Goal: Information Seeking & Learning: Learn about a topic

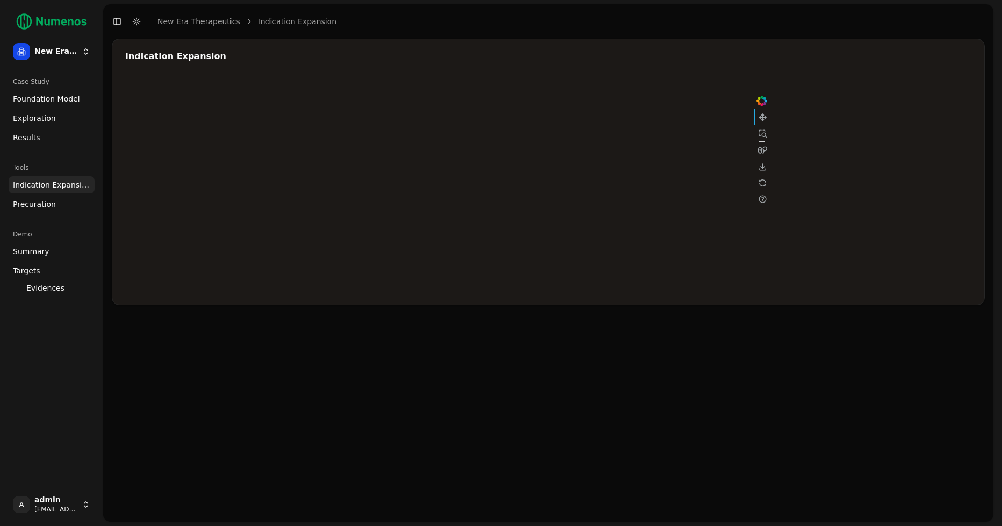
click at [61, 94] on span "Foundation Model" at bounding box center [46, 98] width 67 height 11
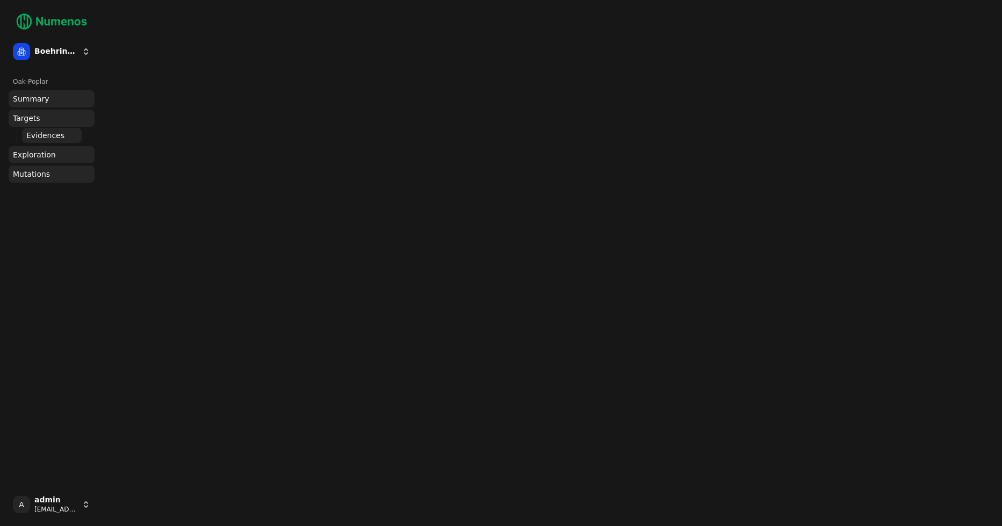
click at [54, 100] on link "Summary" at bounding box center [52, 98] width 86 height 17
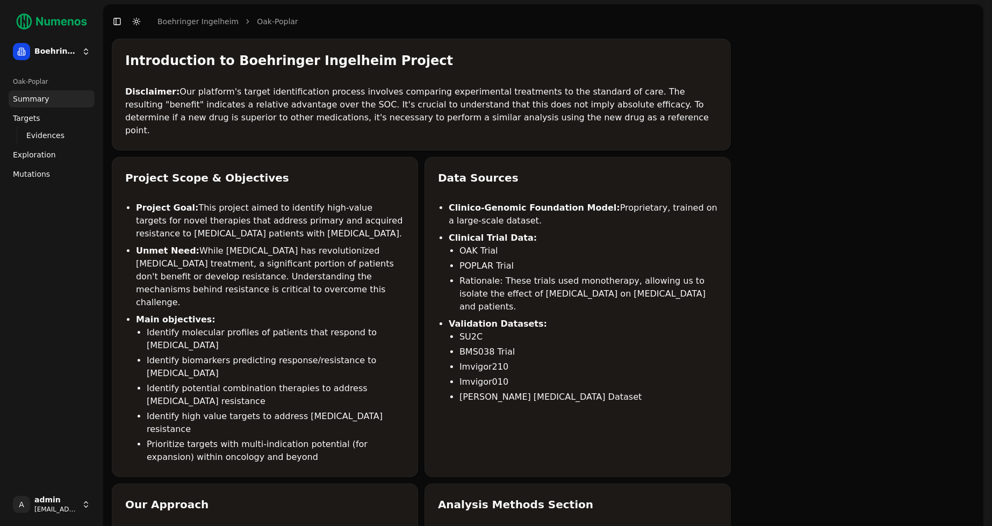
click at [46, 99] on span "Summary" at bounding box center [31, 98] width 37 height 11
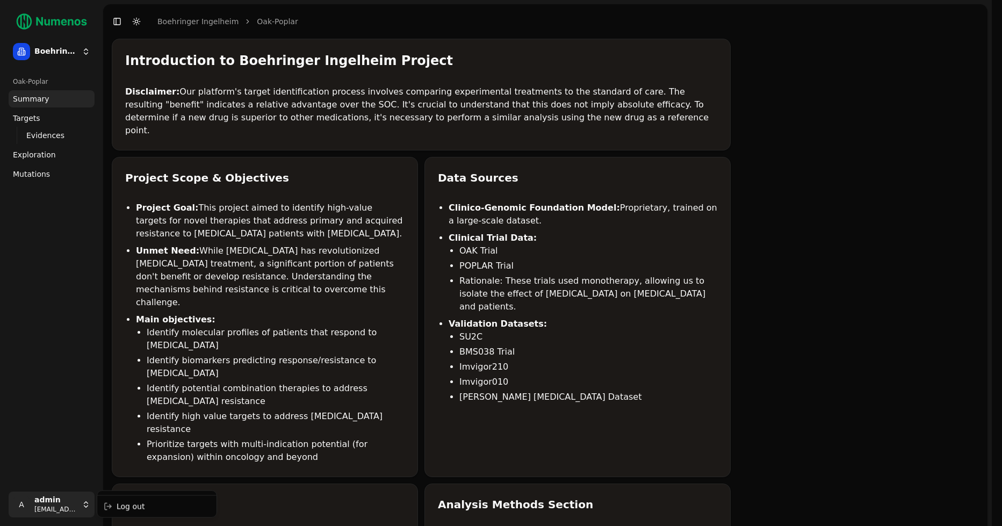
click at [142, 505] on div "Log out" at bounding box center [156, 506] width 115 height 17
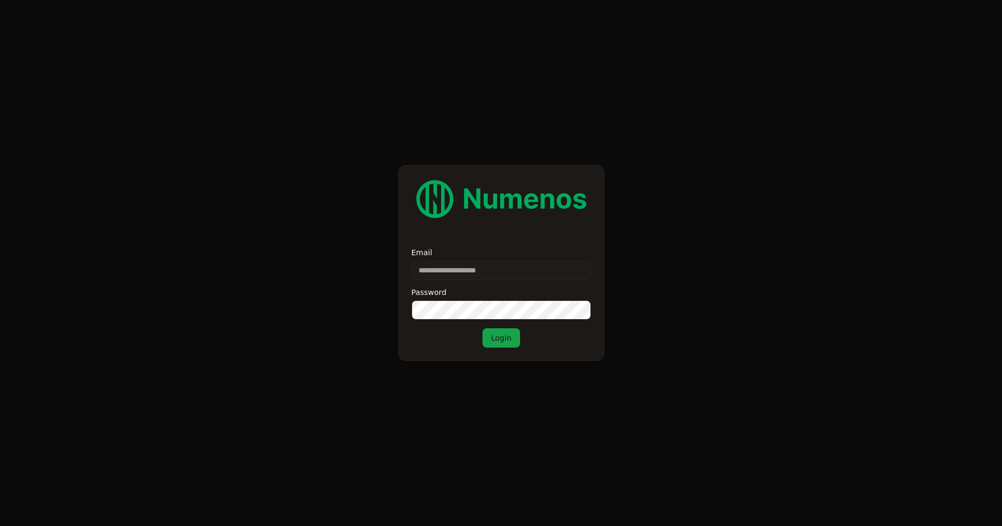
type input "**********"
click at [502, 333] on button "Login" at bounding box center [502, 337] width 38 height 19
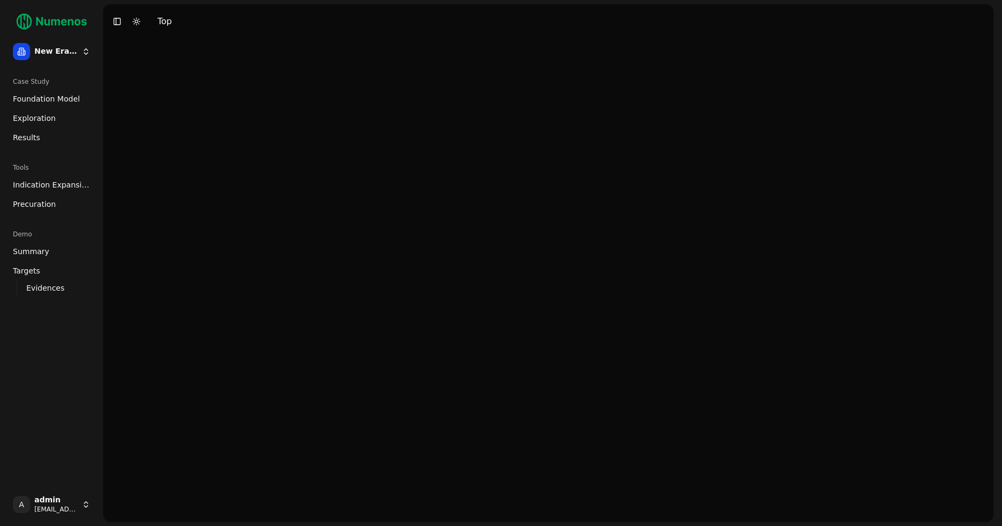
click at [18, 101] on span "Foundation Model" at bounding box center [46, 98] width 67 height 11
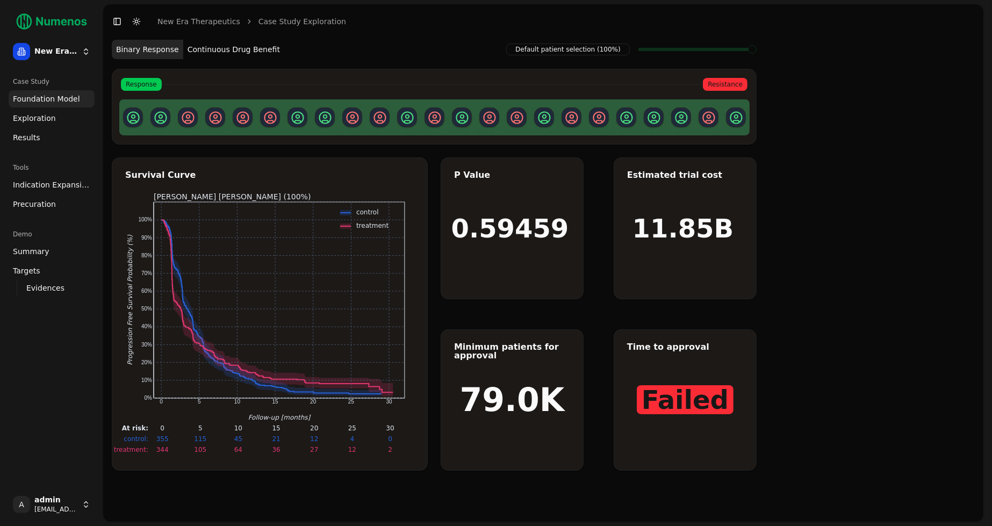
click at [46, 206] on span "Precuration" at bounding box center [34, 204] width 43 height 11
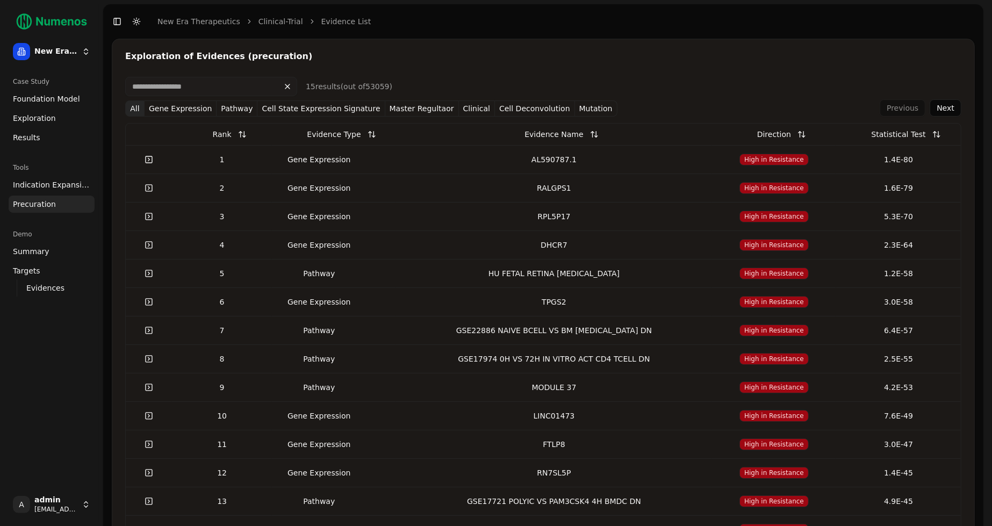
click at [53, 103] on span "Foundation Model" at bounding box center [46, 98] width 67 height 11
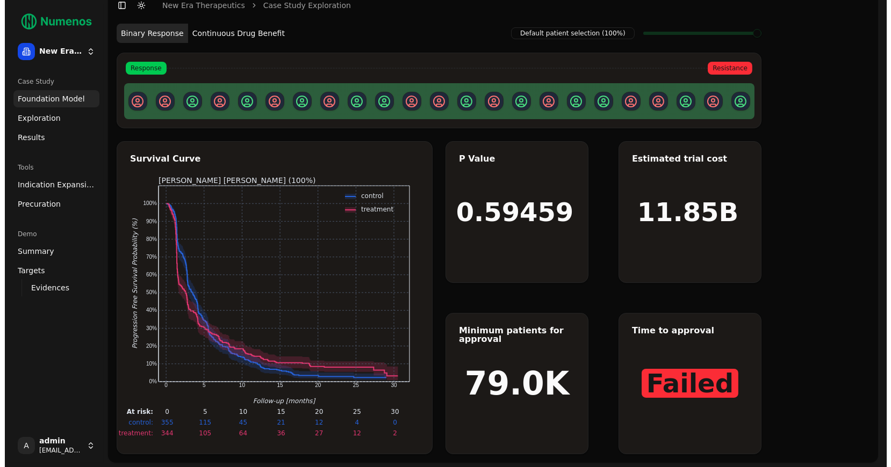
scroll to position [15, 0]
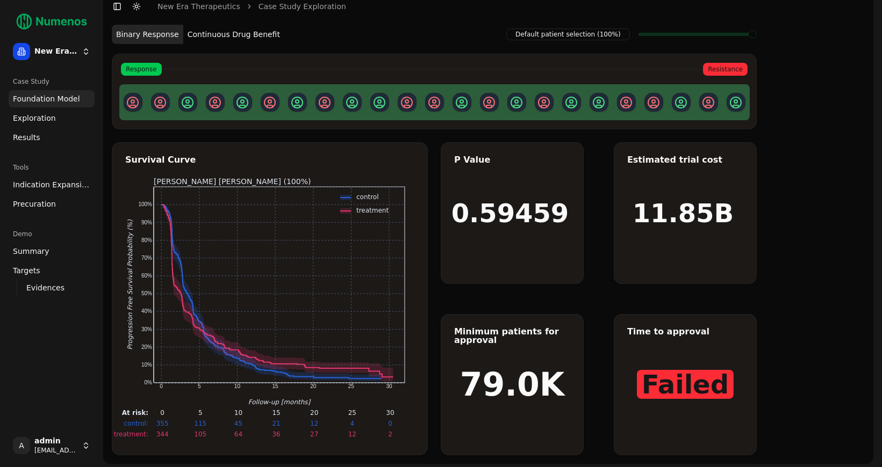
click at [42, 445] on html "New Era Therapeutics Case Study Foundation Model Exploration Results Tools Indi…" at bounding box center [441, 227] width 882 height 484
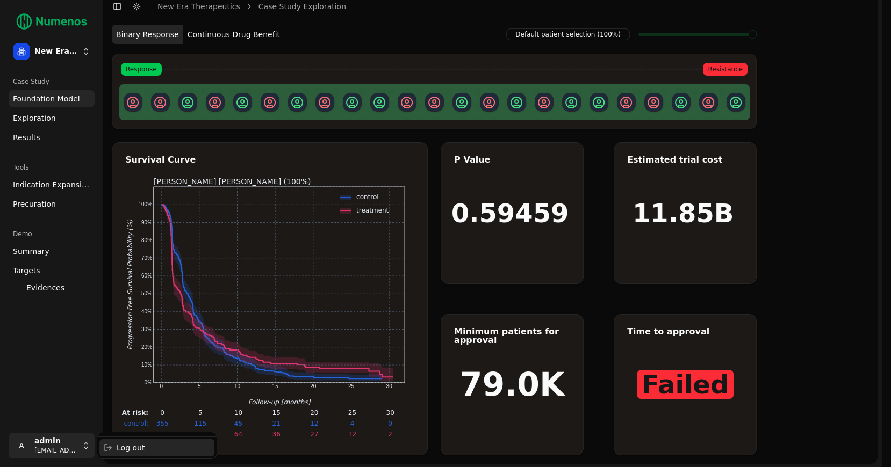
click at [126, 447] on div "Log out" at bounding box center [156, 448] width 115 height 17
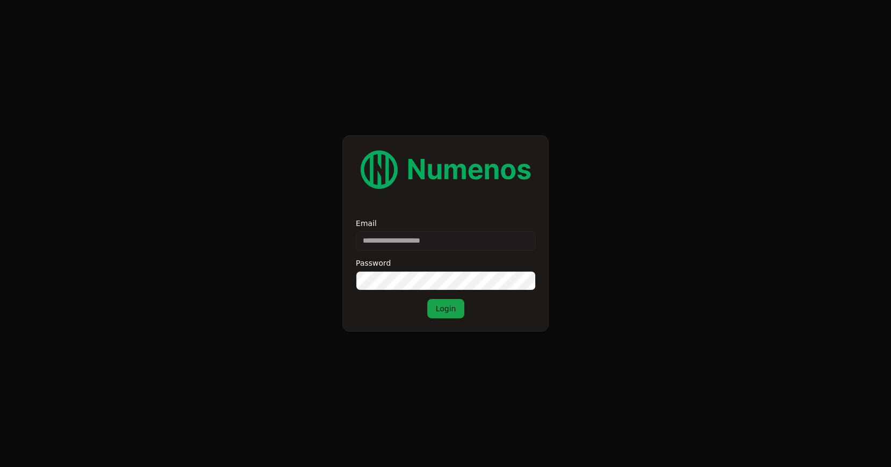
type input "**********"
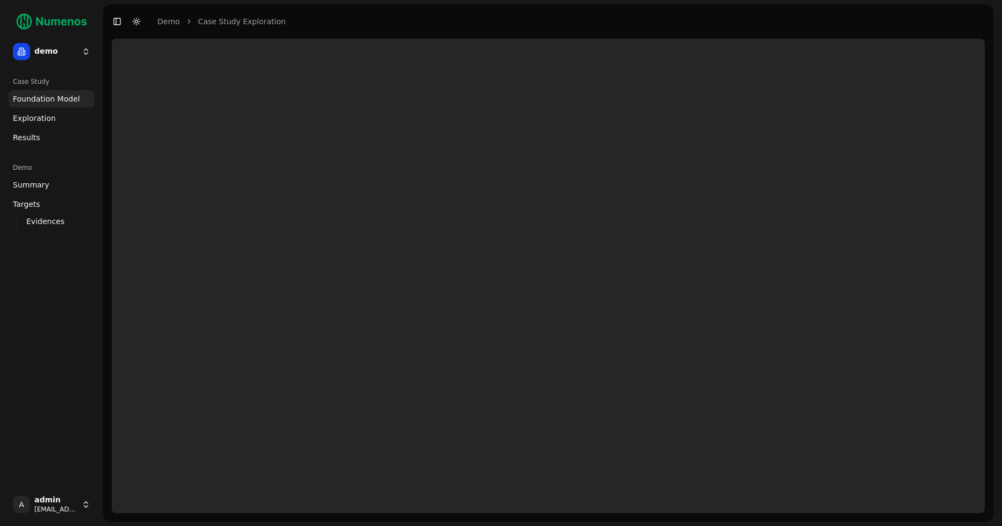
click at [77, 53] on html "demo Case Study Foundation Model Exploration Dosage Effect Results Demo Summary…" at bounding box center [501, 263] width 1002 height 526
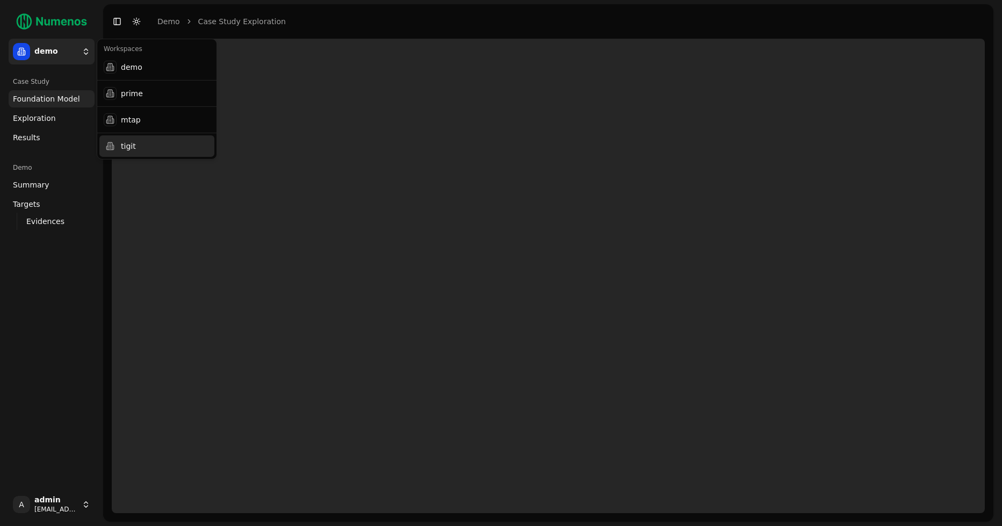
click at [141, 143] on div "tigit" at bounding box center [156, 145] width 115 height 21
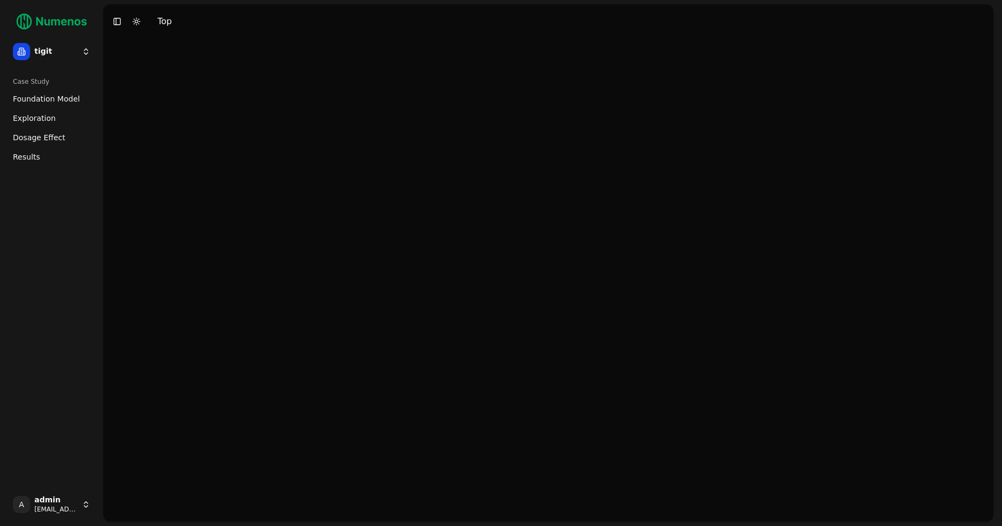
click at [47, 99] on span "Foundation Model" at bounding box center [46, 98] width 67 height 11
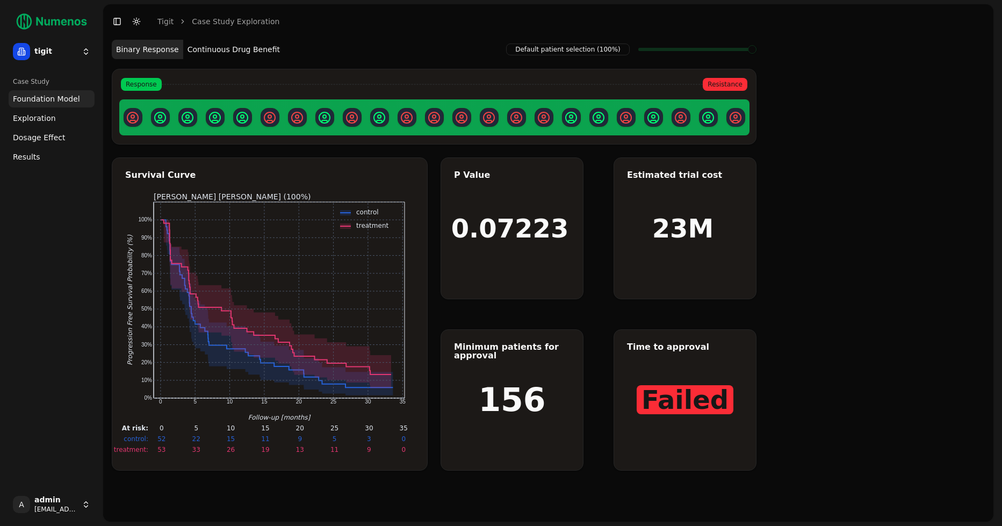
click at [719, 53] on span at bounding box center [697, 49] width 118 height 21
click at [239, 56] on button "Continuous Drug Benefit" at bounding box center [233, 49] width 101 height 19
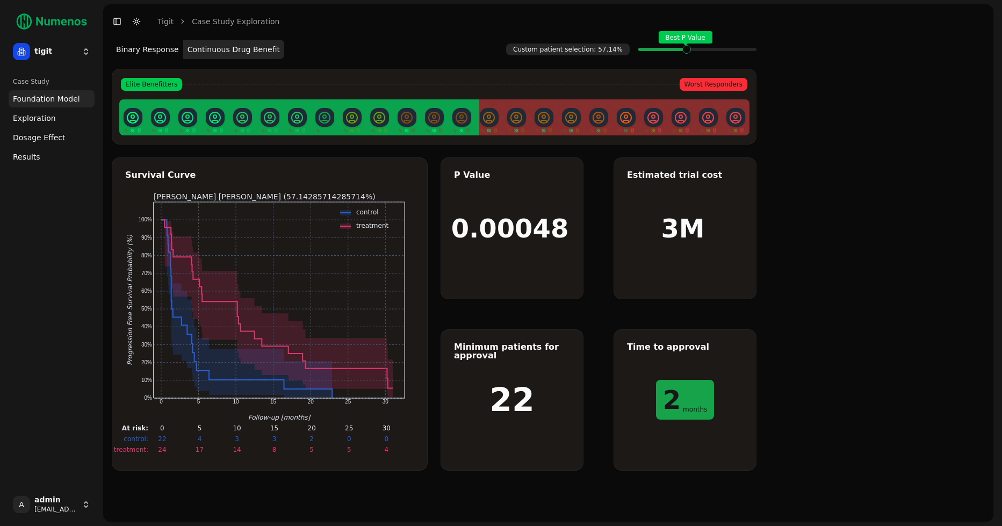
click at [749, 51] on span at bounding box center [753, 49] width 8 height 4
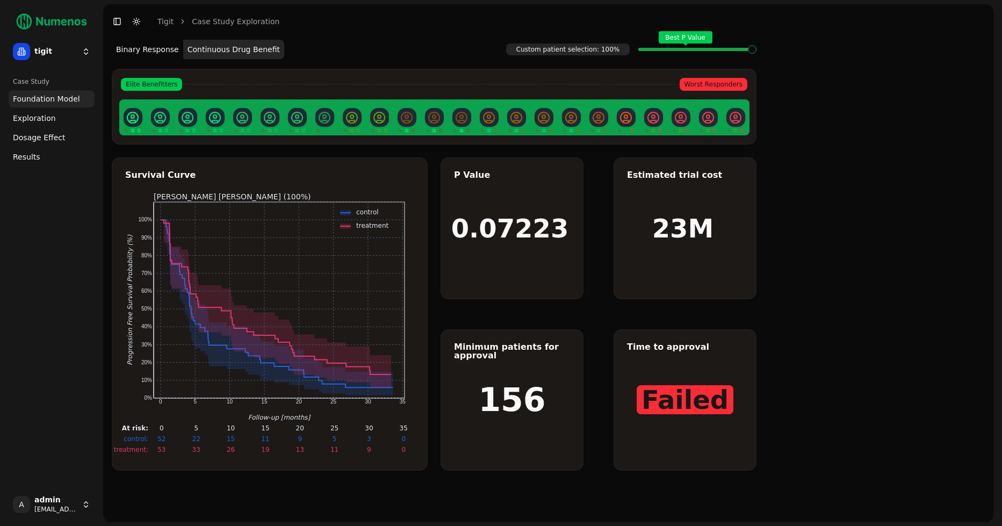
click at [690, 49] on span "Best P Value" at bounding box center [687, 49] width 8 height 4
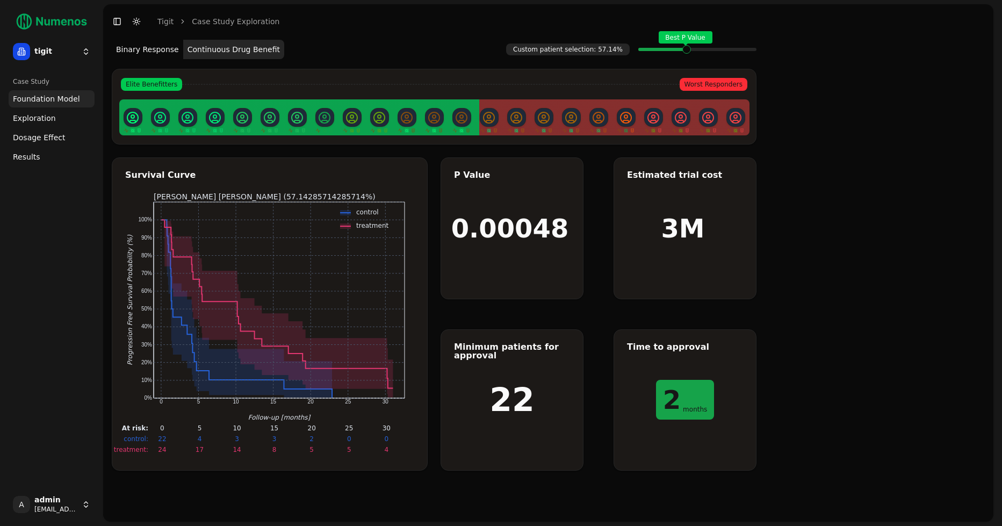
click at [749, 49] on span at bounding box center [753, 49] width 8 height 4
click at [46, 116] on span "Exploration" at bounding box center [34, 118] width 43 height 11
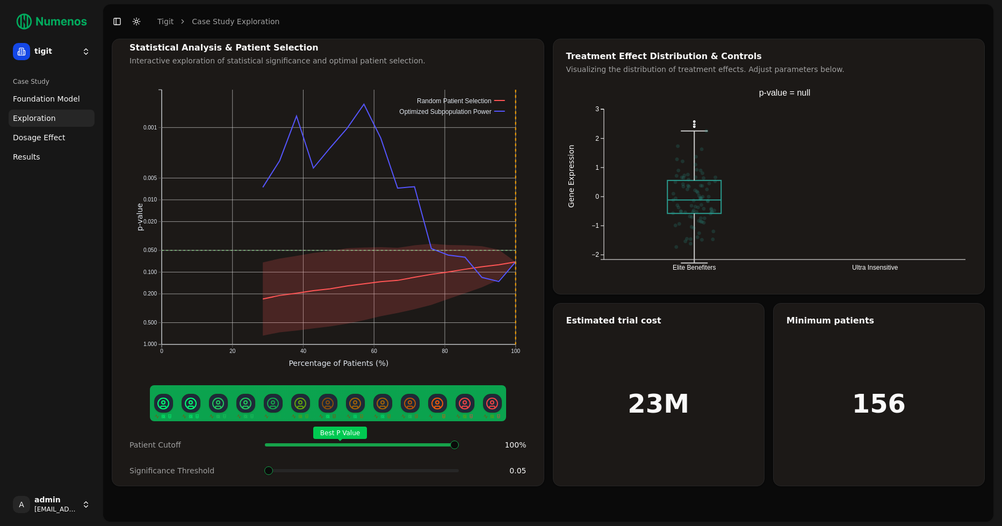
click at [374, 195] on icon "0 20 40 60 80 100 0.001 0.005 0.010 0.020 0.050 0.100 0.200 0.500 1.000 Percent…" at bounding box center [328, 228] width 397 height 298
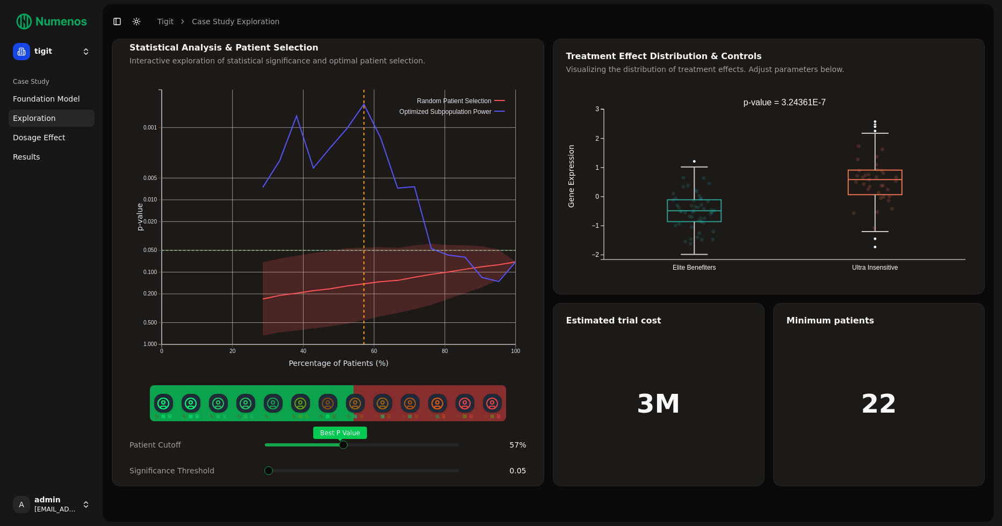
click at [447, 443] on span at bounding box center [453, 445] width 12 height 4
click at [389, 466] on span at bounding box center [393, 470] width 9 height 9
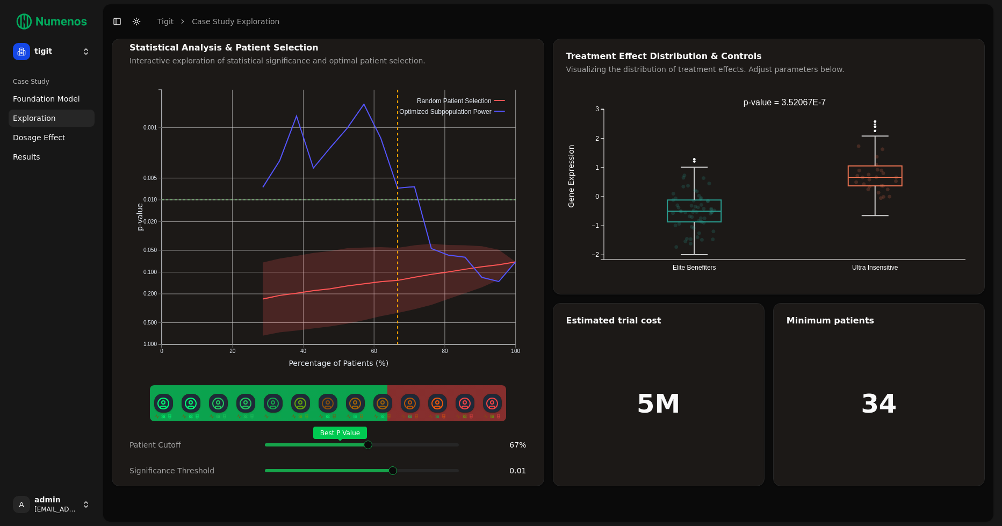
click at [350, 444] on span "Best P Value" at bounding box center [343, 445] width 12 height 4
click at [54, 136] on span "Dosage Effect" at bounding box center [39, 137] width 52 height 11
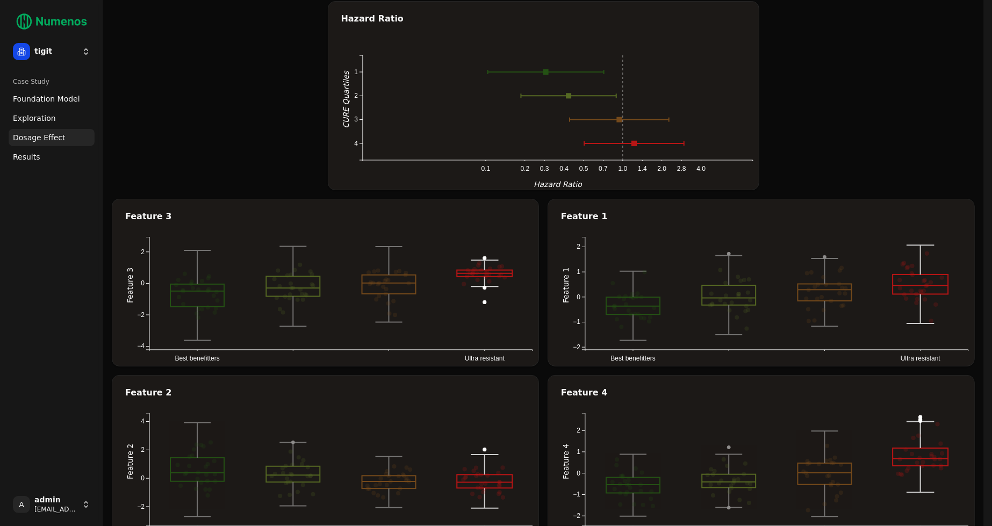
scroll to position [40, 0]
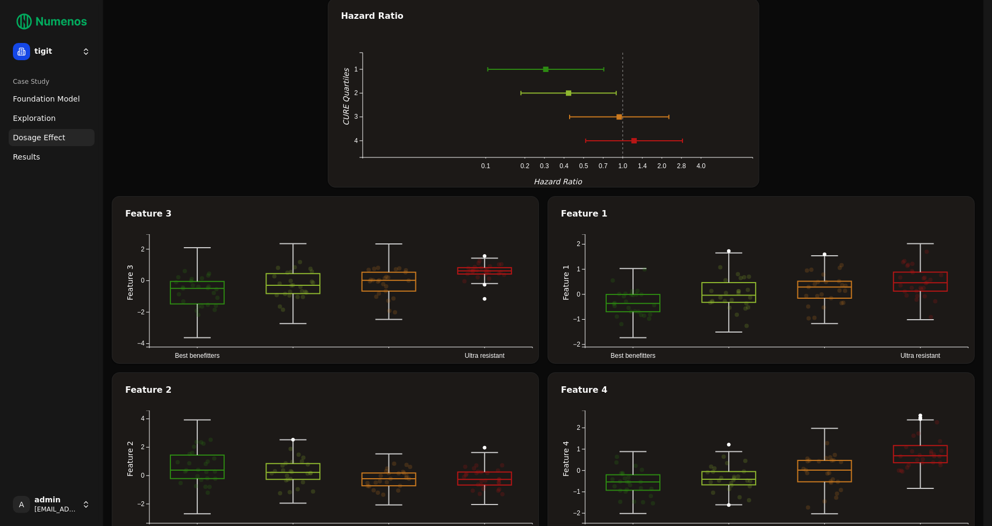
click at [42, 119] on span "Exploration" at bounding box center [34, 118] width 43 height 11
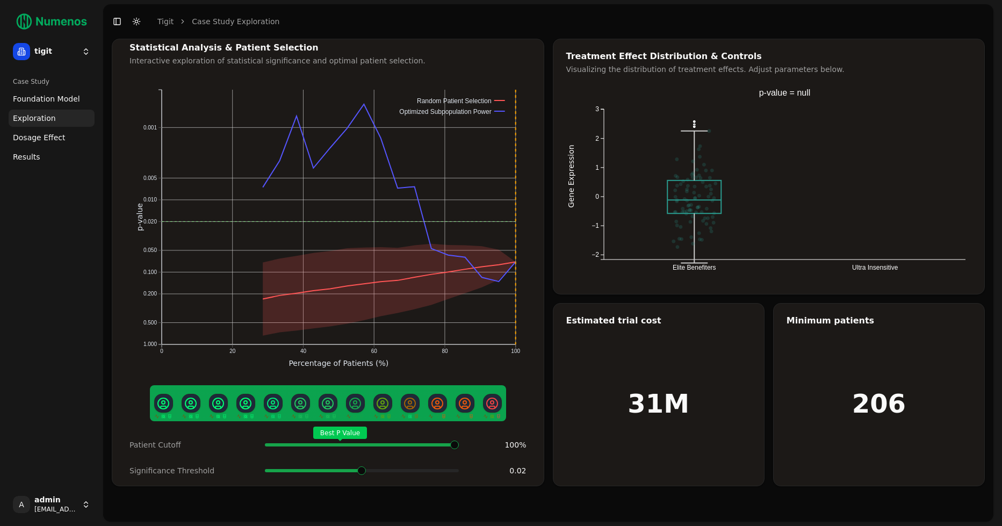
click at [357, 466] on span at bounding box center [361, 470] width 9 height 9
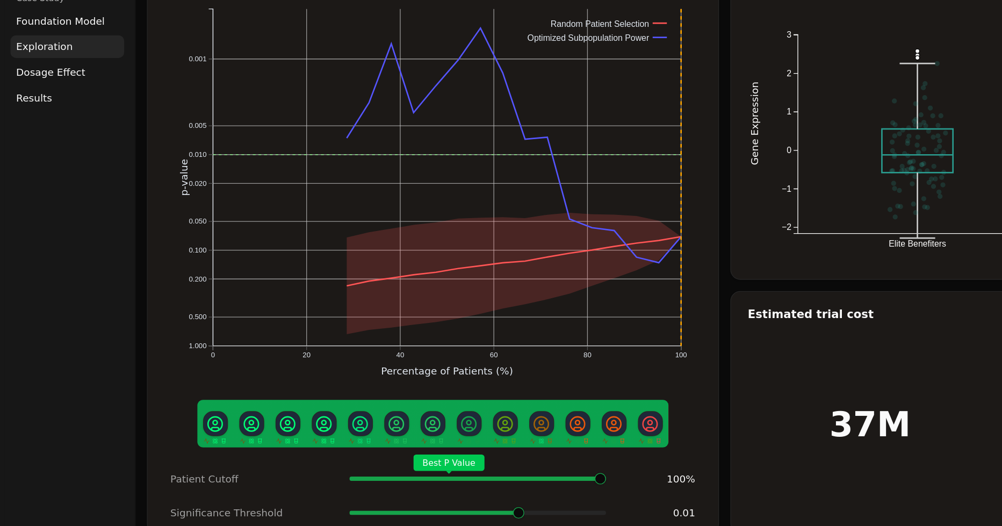
click at [397, 466] on span at bounding box center [393, 470] width 9 height 9
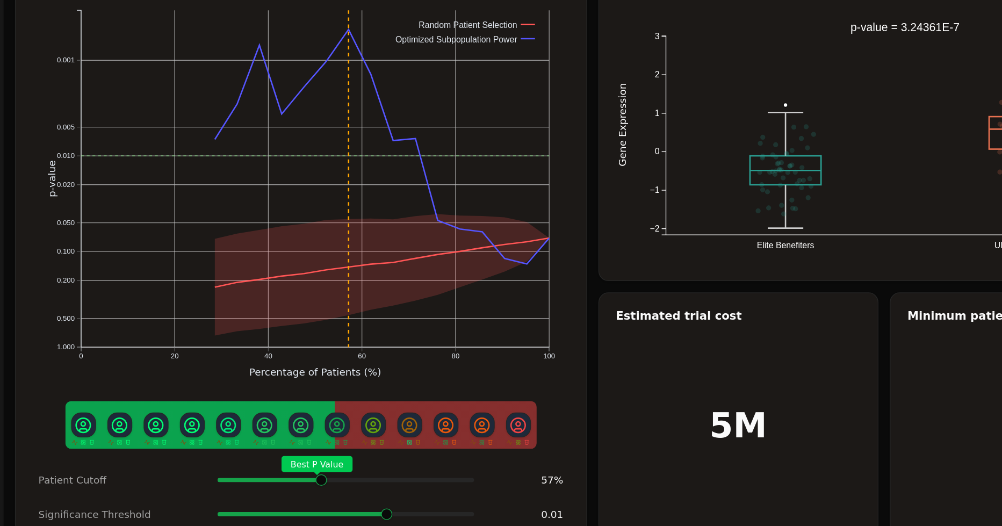
click at [447, 443] on span at bounding box center [453, 445] width 12 height 4
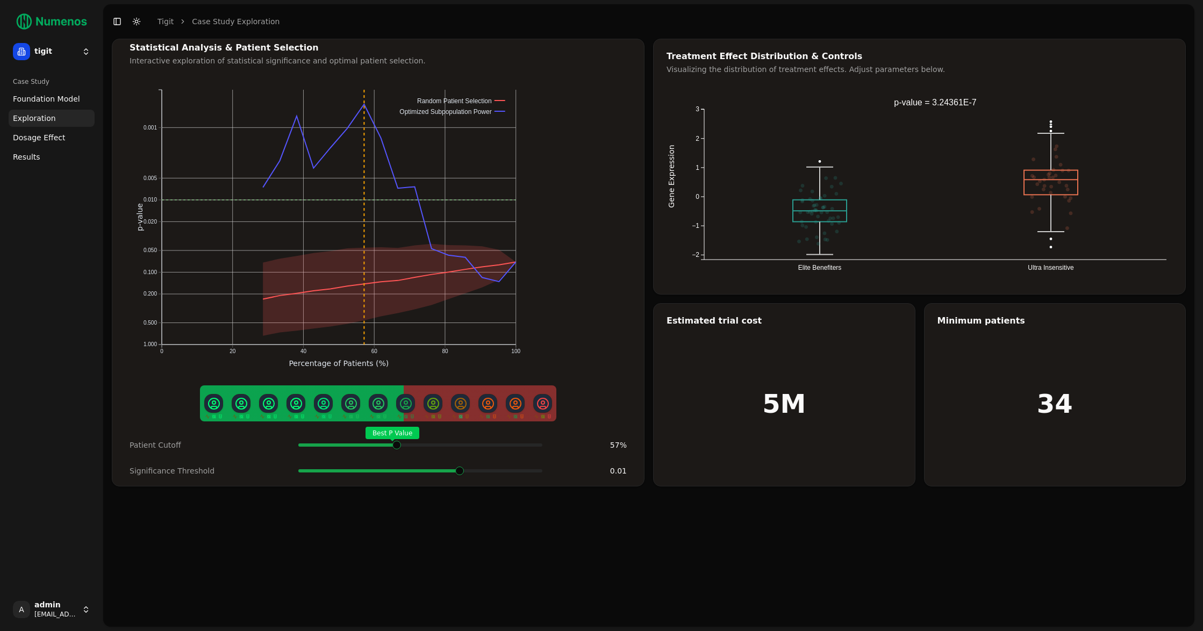
click at [65, 526] on html "tigit Case Study Foundation Model Exploration Dosage Effect Results A admin dem…" at bounding box center [601, 315] width 1203 height 631
click at [126, 526] on div "Log out" at bounding box center [156, 611] width 115 height 17
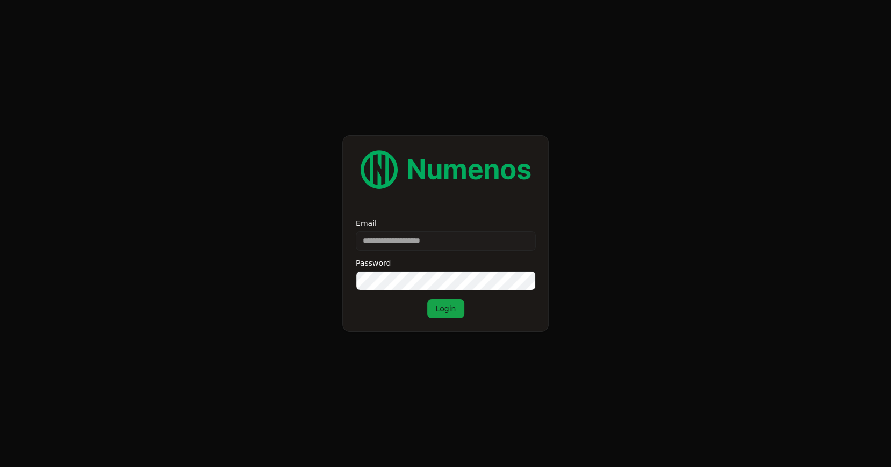
type input "**********"
click at [441, 300] on button "Login" at bounding box center [446, 308] width 38 height 19
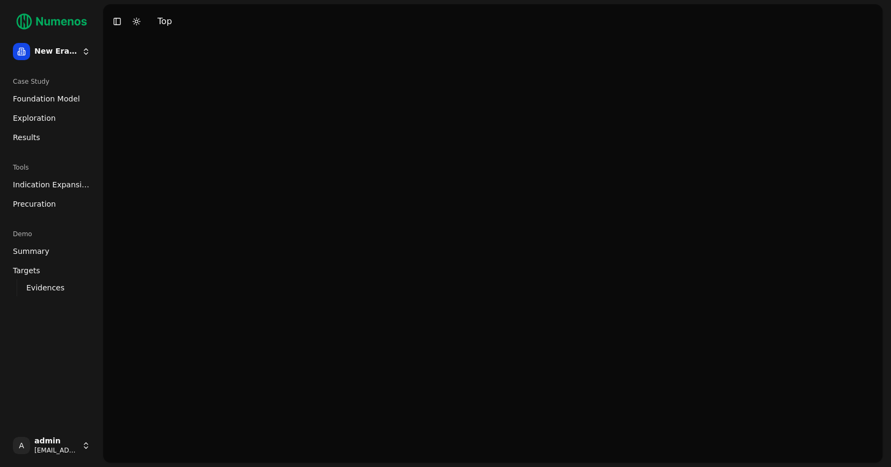
click at [43, 189] on span "Indication Expansion" at bounding box center [51, 184] width 77 height 11
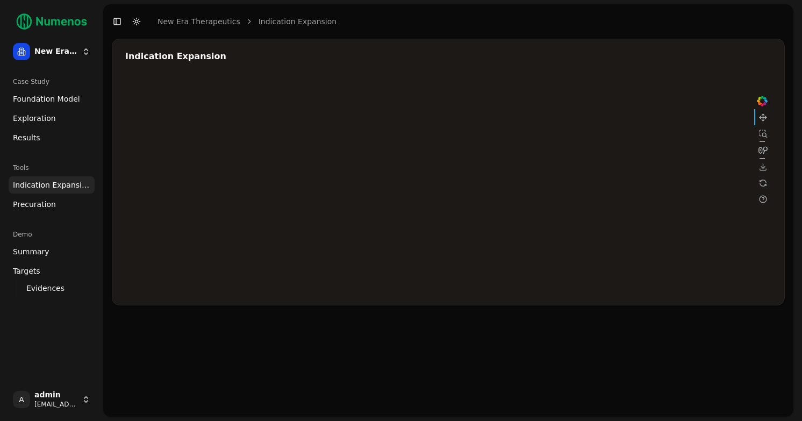
click at [648, 139] on div at bounding box center [447, 184] width 645 height 215
click at [573, 162] on div at bounding box center [447, 184] width 645 height 215
click at [510, 183] on div at bounding box center [447, 184] width 645 height 215
click at [574, 157] on div at bounding box center [447, 184] width 645 height 215
click at [659, 136] on div at bounding box center [447, 184] width 645 height 215
